Goal: Information Seeking & Learning: Learn about a topic

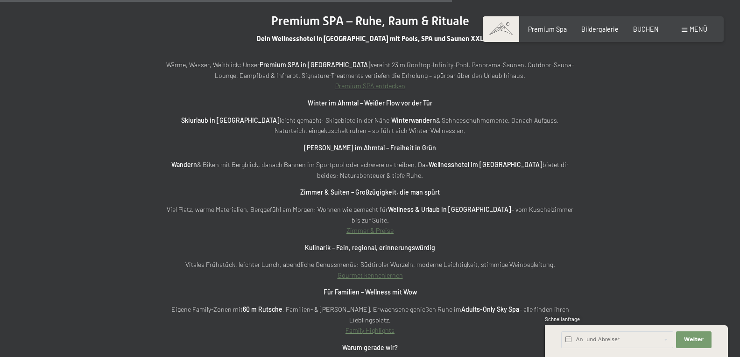
scroll to position [2894, 0]
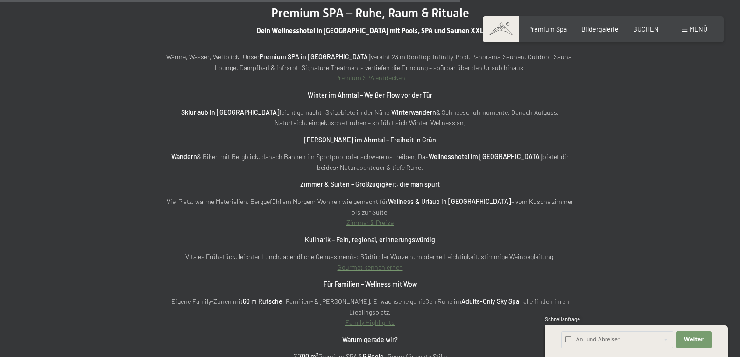
click at [363, 218] on link "Zimmer & Preise" at bounding box center [369, 222] width 47 height 8
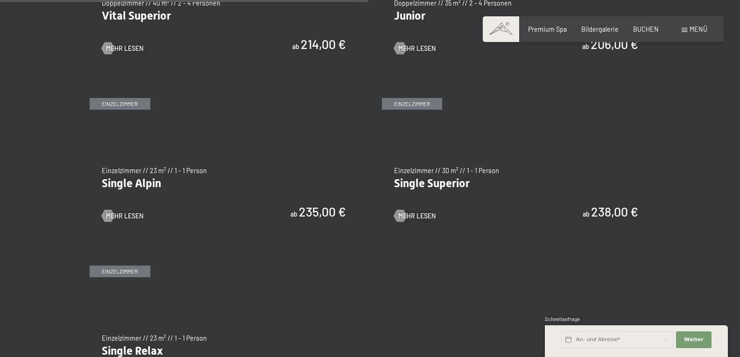
scroll to position [1307, 0]
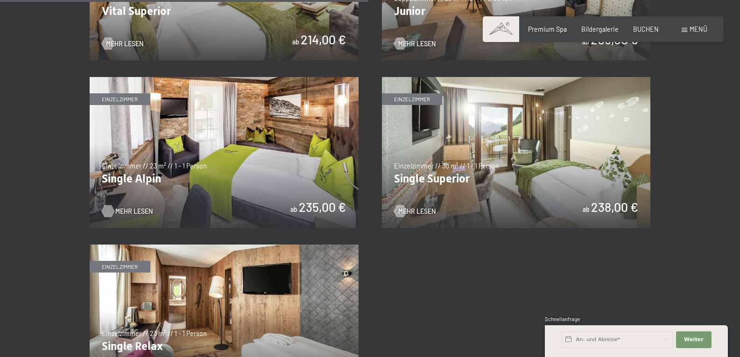
click at [128, 211] on span "Mehr Lesen" at bounding box center [133, 211] width 37 height 9
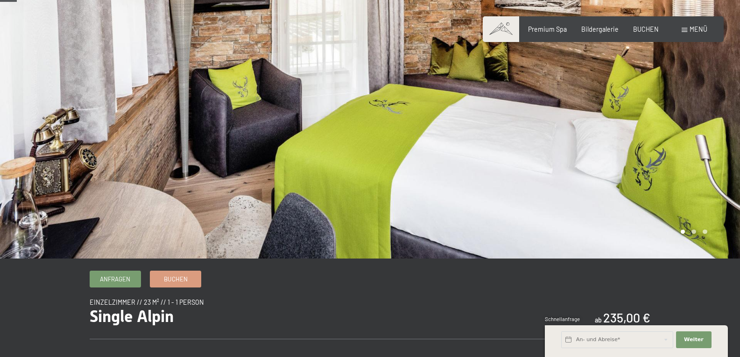
scroll to position [93, 0]
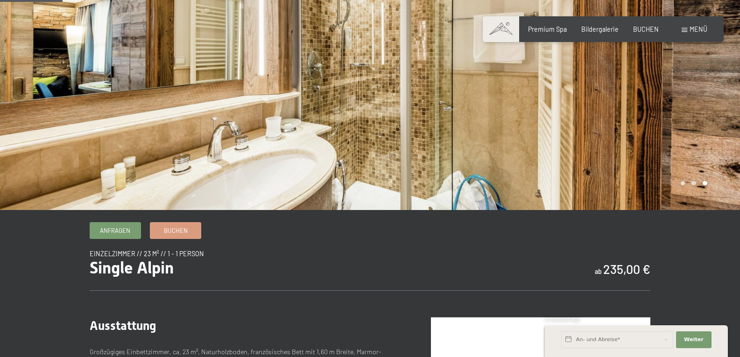
click at [698, 186] on div at bounding box center [555, 58] width 370 height 303
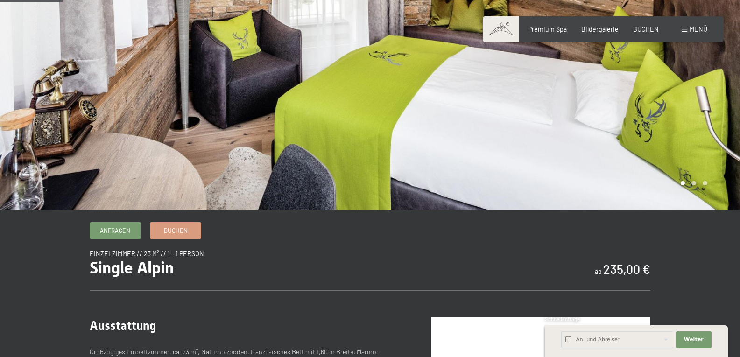
click at [184, 121] on div at bounding box center [185, 58] width 370 height 303
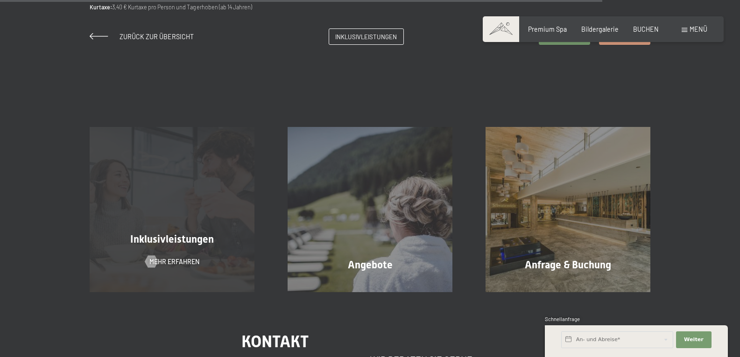
scroll to position [934, 0]
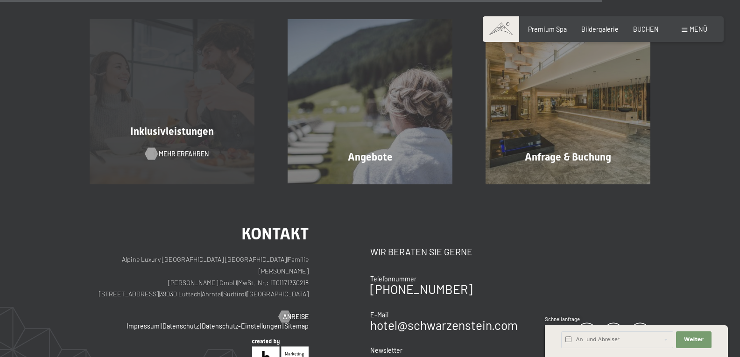
click at [164, 154] on span "Mehr erfahren" at bounding box center [184, 153] width 50 height 9
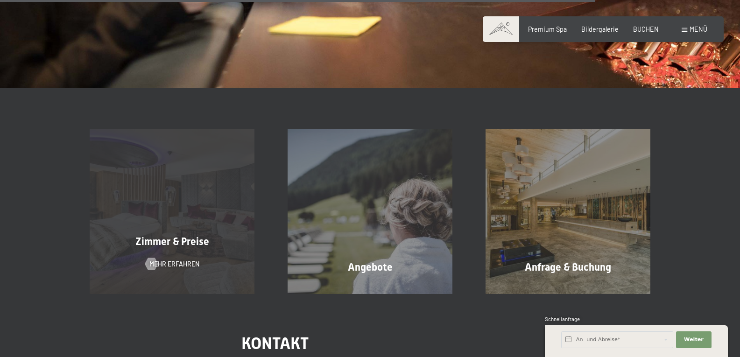
scroll to position [1307, 0]
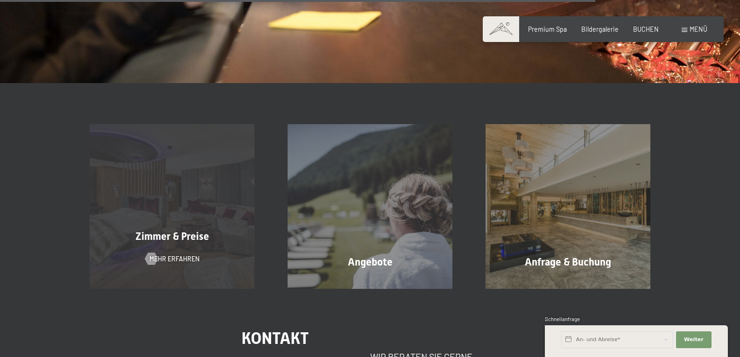
click at [171, 232] on span "Zimmer & Preise" at bounding box center [172, 237] width 74 height 12
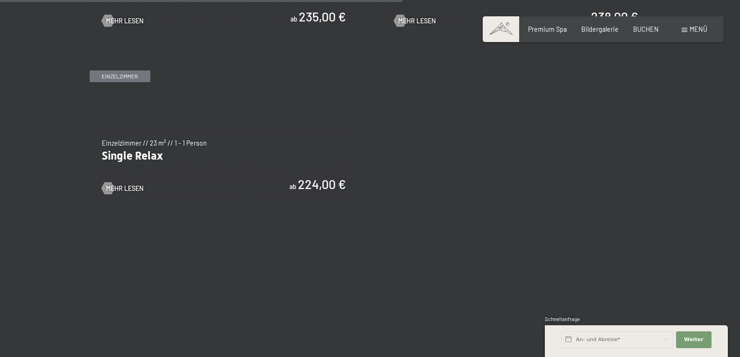
scroll to position [1400, 0]
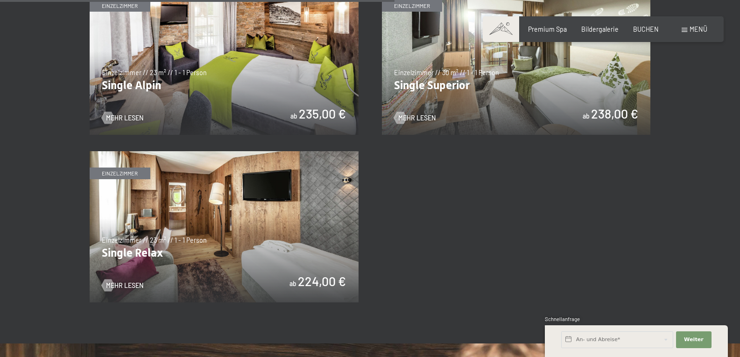
click at [502, 92] on img at bounding box center [516, 59] width 269 height 151
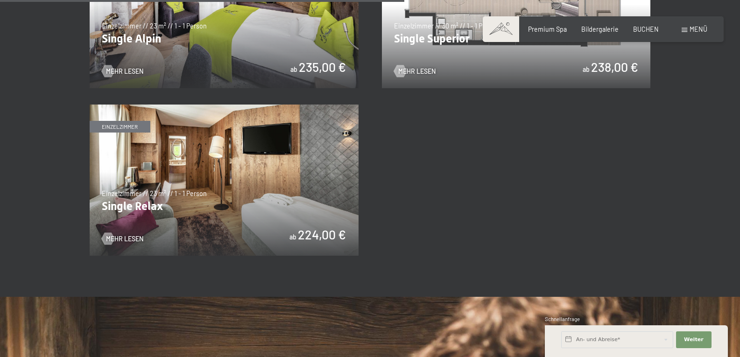
scroll to position [1354, 0]
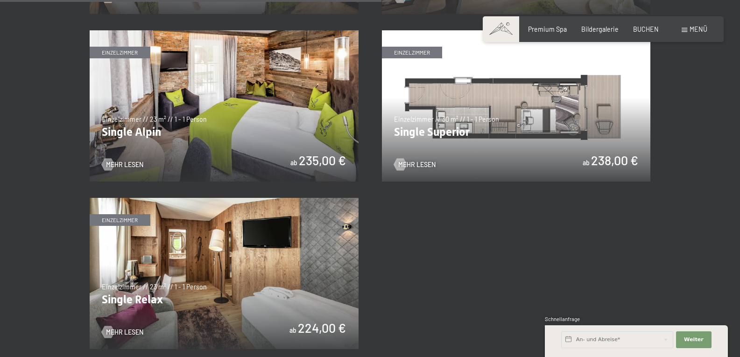
click at [141, 140] on img at bounding box center [224, 105] width 269 height 151
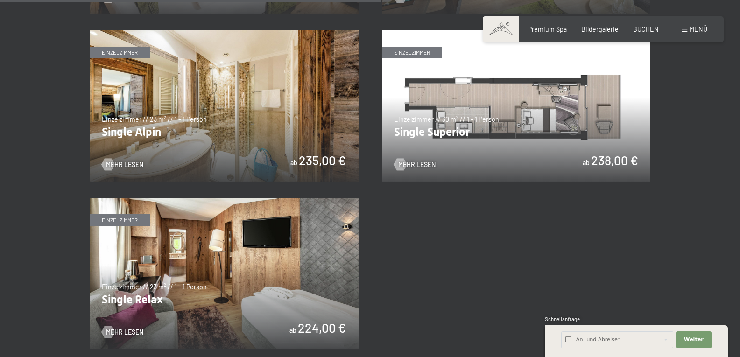
click at [251, 307] on img at bounding box center [224, 273] width 269 height 151
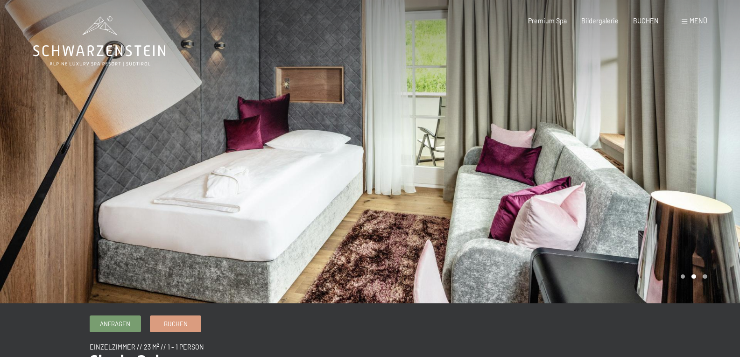
click at [455, 186] on div at bounding box center [555, 151] width 370 height 303
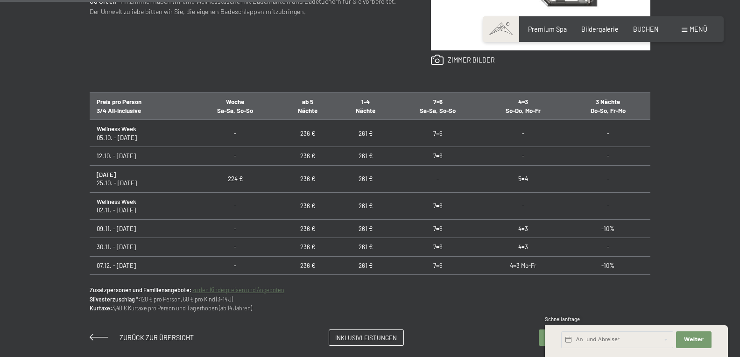
scroll to position [560, 0]
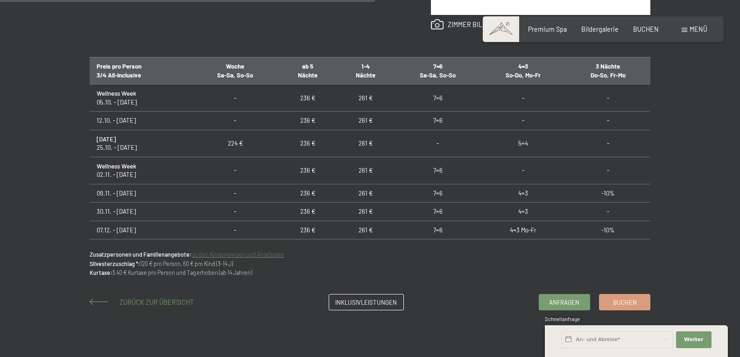
click at [97, 299] on span at bounding box center [99, 302] width 19 height 7
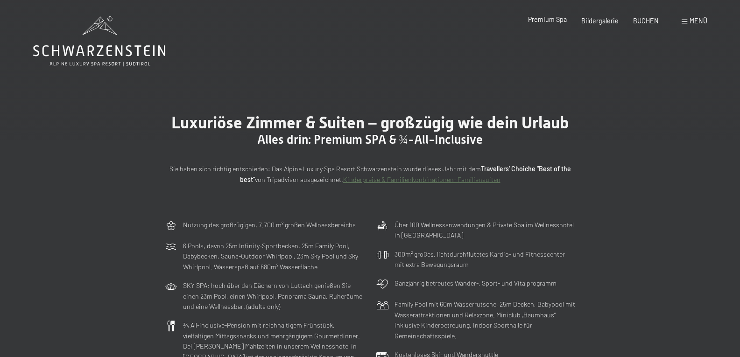
click at [546, 19] on span "Premium Spa" at bounding box center [547, 19] width 39 height 8
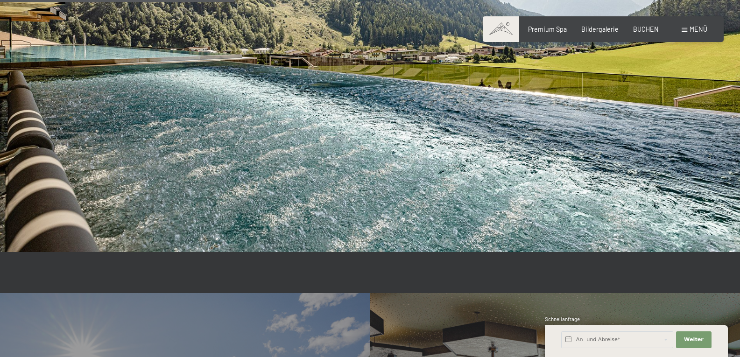
scroll to position [1961, 0]
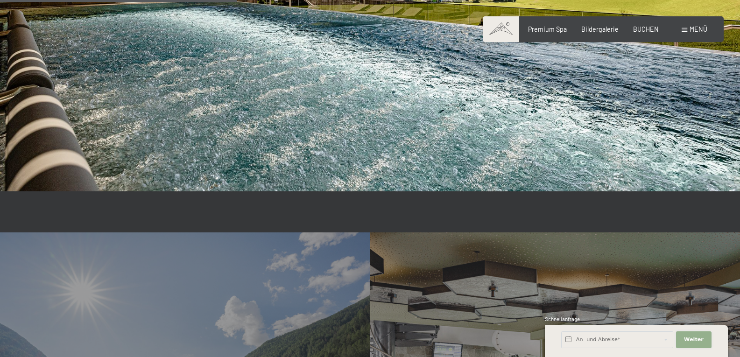
click at [693, 341] on span "Weiter" at bounding box center [694, 339] width 20 height 7
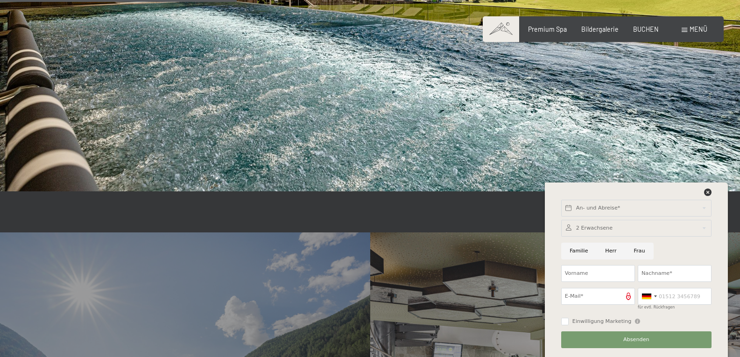
click at [706, 191] on icon at bounding box center [707, 192] width 7 height 7
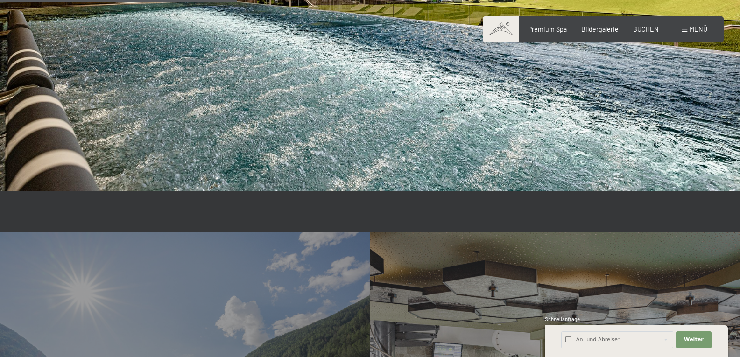
click at [689, 28] on span "Menü" at bounding box center [698, 29] width 18 height 8
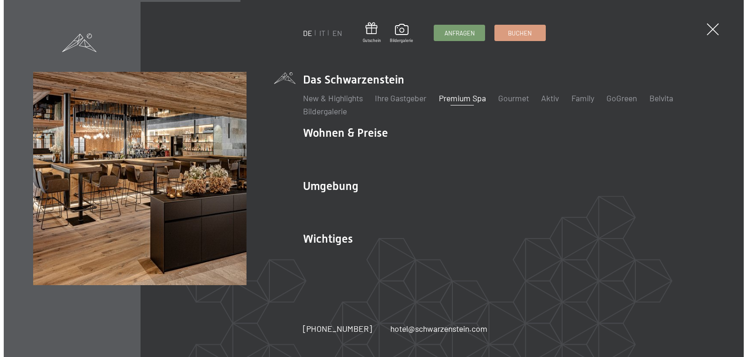
scroll to position [1966, 0]
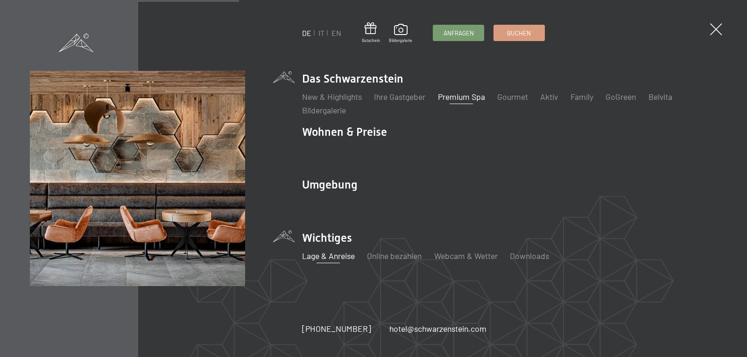
click at [324, 255] on link "Lage & Anreise" at bounding box center [328, 256] width 53 height 10
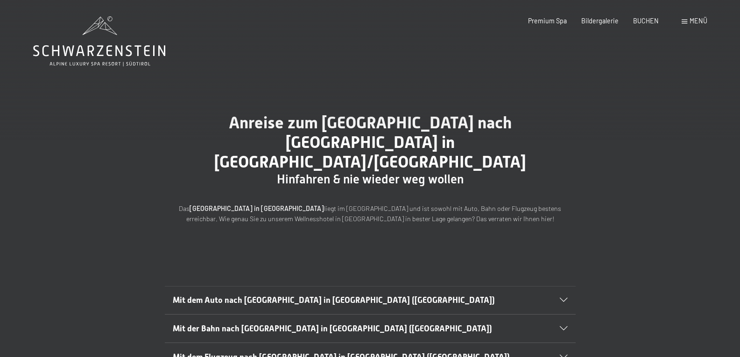
click at [563, 287] on div "Mit dem Auto nach [GEOGRAPHIC_DATA] in [GEOGRAPHIC_DATA] ([GEOGRAPHIC_DATA])" at bounding box center [370, 301] width 394 height 28
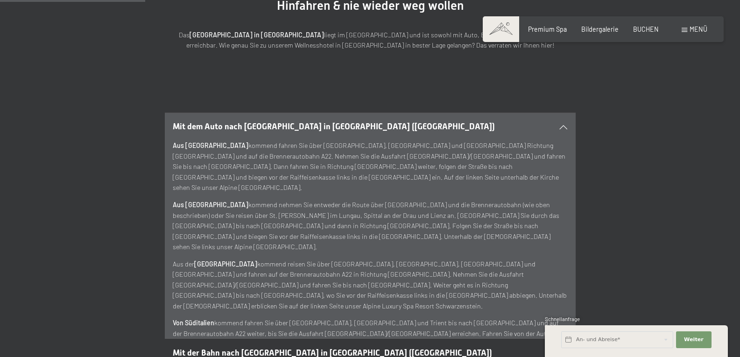
scroll to position [233, 0]
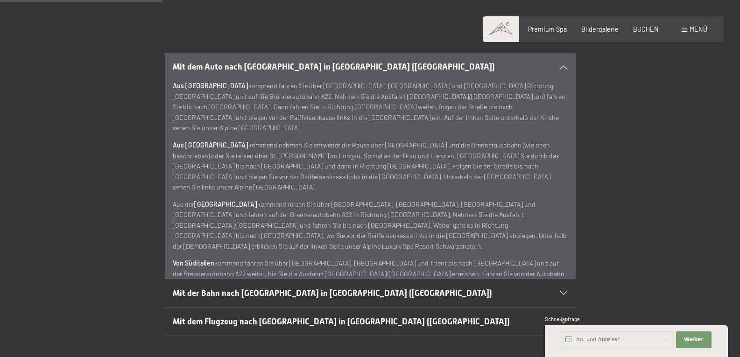
click at [564, 291] on icon at bounding box center [563, 293] width 7 height 4
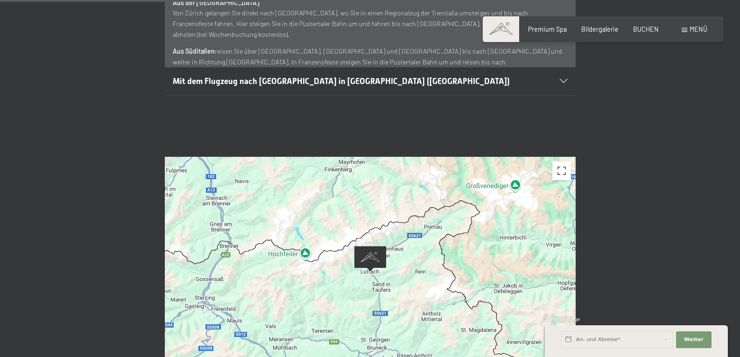
scroll to position [420, 0]
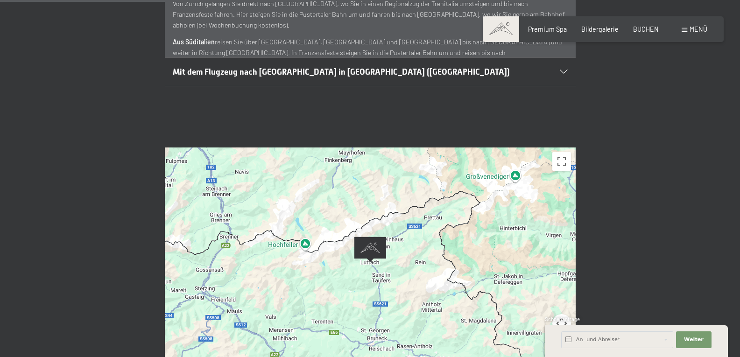
click at [562, 70] on icon at bounding box center [563, 72] width 7 height 4
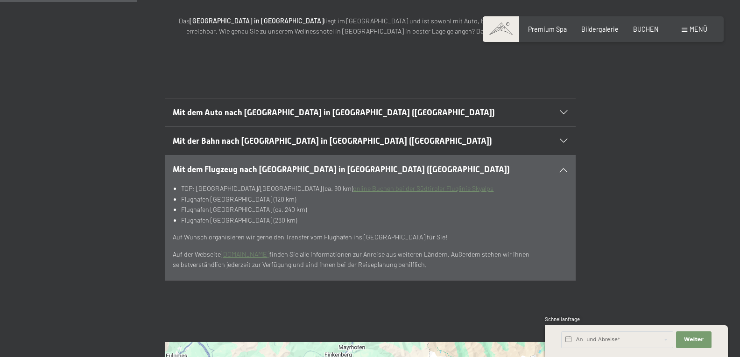
scroll to position [187, 0]
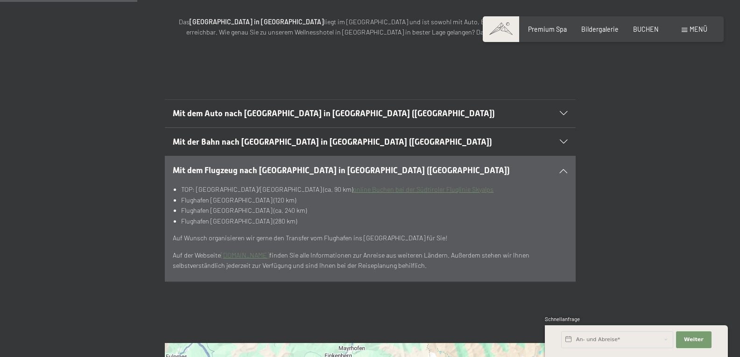
click at [353, 185] on link "online Buchen bei der Südtiroler Fluglinie Skyalps" at bounding box center [423, 189] width 141 height 8
